Goal: Find specific page/section: Find specific page/section

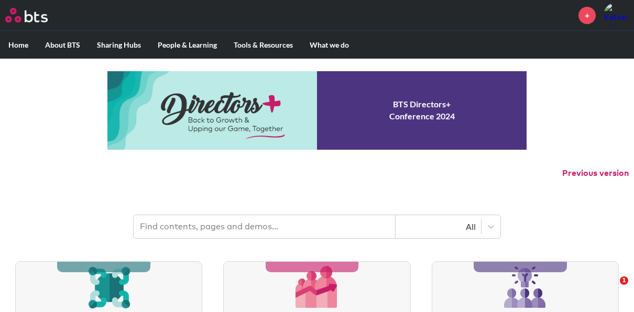
click at [202, 225] on input "text" at bounding box center [265, 226] width 262 height 23
type input "ฎ"
type input "EY"
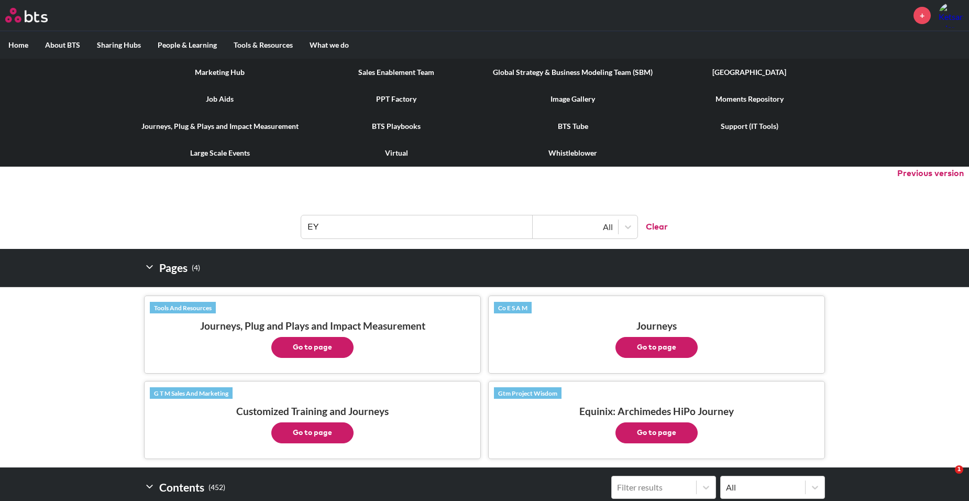
click at [641, 73] on link "[GEOGRAPHIC_DATA]" at bounding box center [749, 72] width 177 height 27
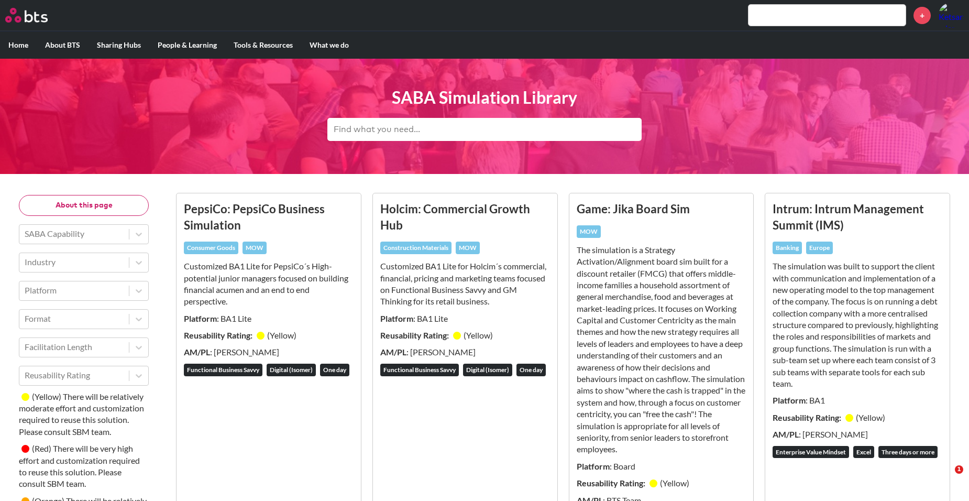
click at [370, 125] on input "text" at bounding box center [484, 129] width 314 height 23
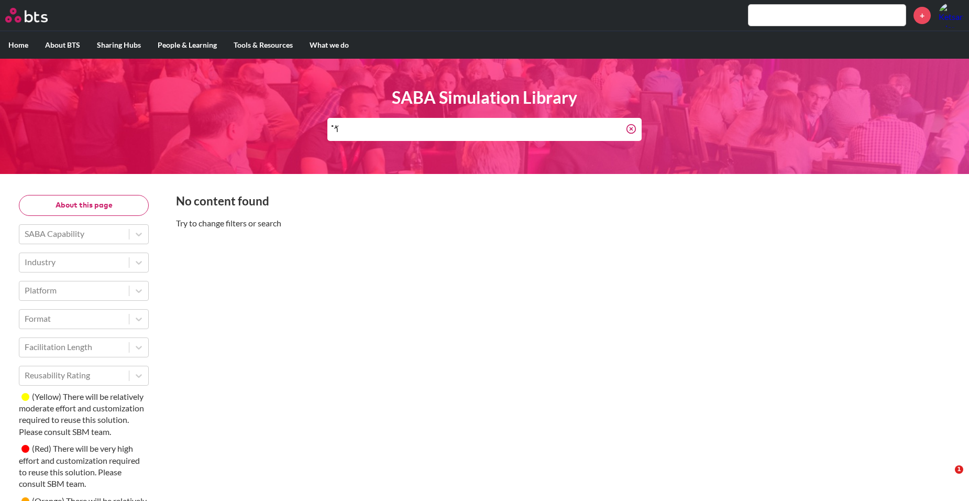
type input "ำ"
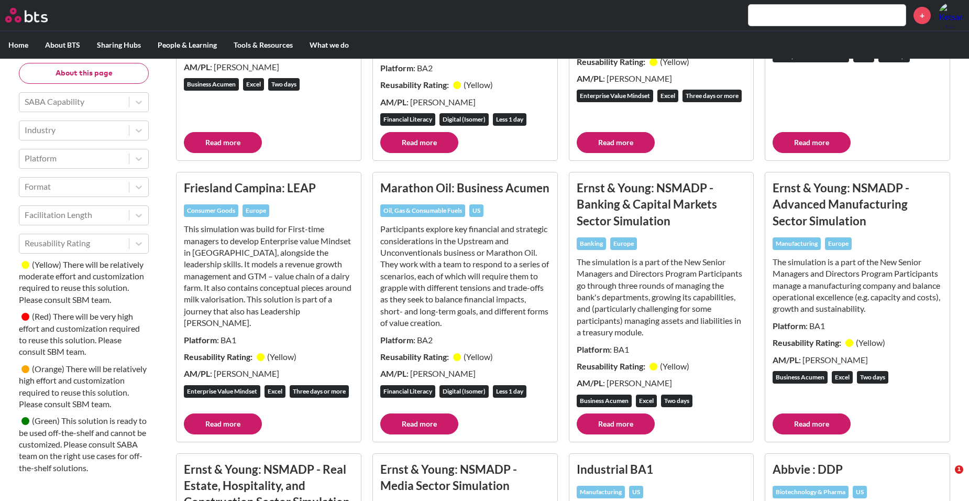
scroll to position [419, 0]
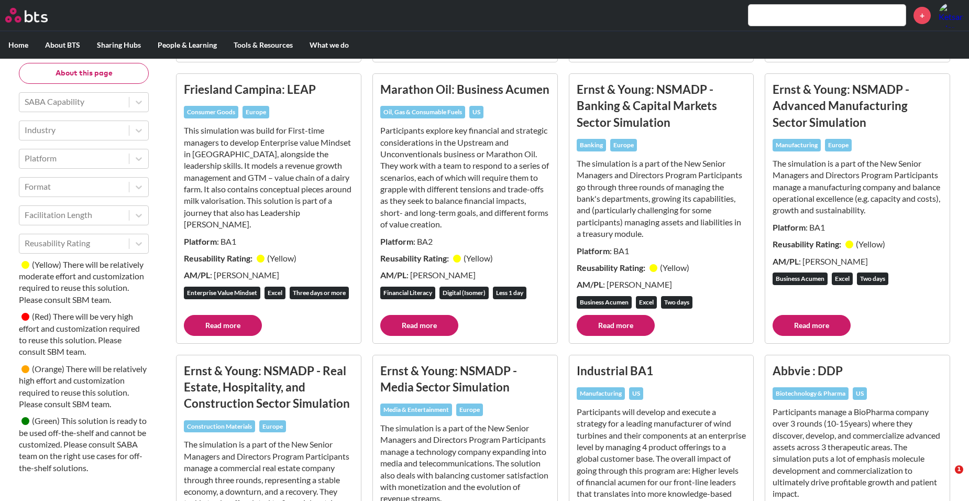
type input "ey"
click at [615, 333] on link "Read more" at bounding box center [616, 325] width 78 height 21
